Goal: Ask a question

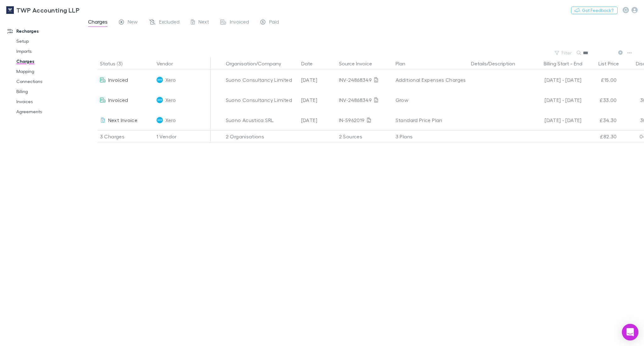
click at [630, 339] on body "TWP Accounting LLP Nothing Got Feedback? Recharges Setup Imports Charges Mappin…" at bounding box center [322, 173] width 644 height 346
click at [627, 330] on icon "Open Intercom Messenger" at bounding box center [629, 332] width 7 height 8
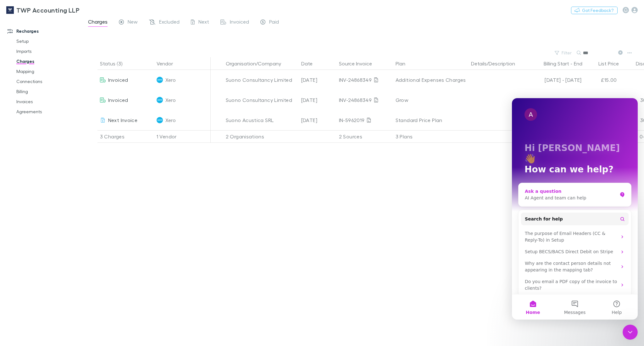
click at [567, 195] on div "AI Agent and team can help" at bounding box center [571, 198] width 92 height 7
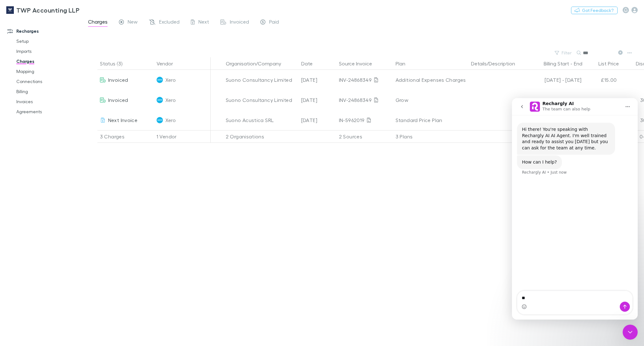
type textarea "*"
type textarea "**********"
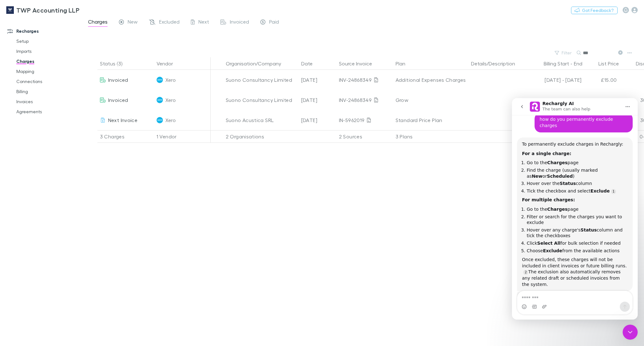
scroll to position [74, 0]
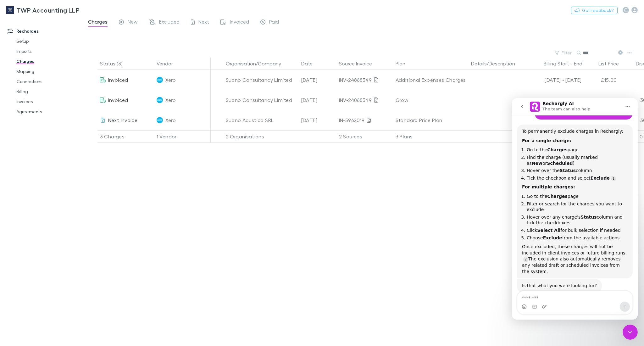
click at [520, 108] on icon "go back" at bounding box center [521, 106] width 5 height 5
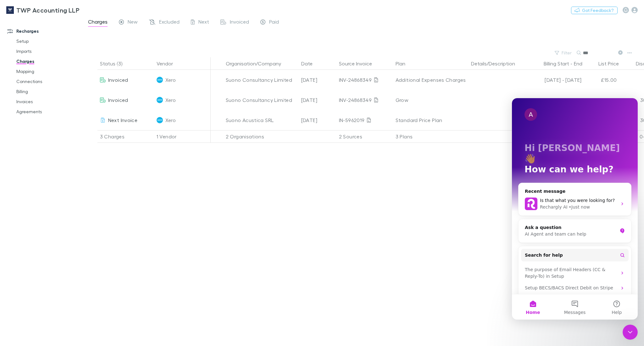
scroll to position [0, 0]
click at [379, 259] on div "Status (3) Vendor Organisation/Company Date Source Invoice Plan Details/Descrip…" at bounding box center [363, 201] width 562 height 289
click at [628, 334] on icon "Close Intercom Messenger" at bounding box center [630, 332] width 8 height 8
